Goal: Find specific page/section: Find specific page/section

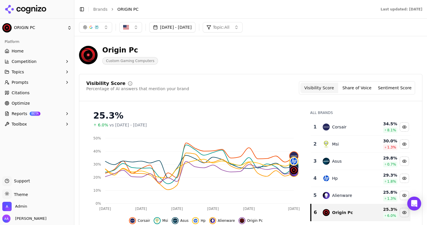
click at [41, 75] on button "Topics" at bounding box center [36, 71] width 69 height 9
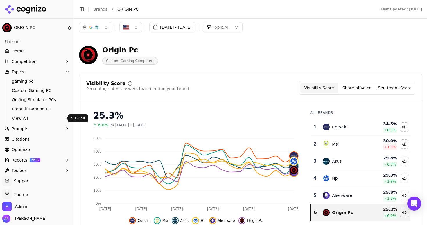
click at [38, 117] on span "View All" at bounding box center [37, 119] width 51 height 6
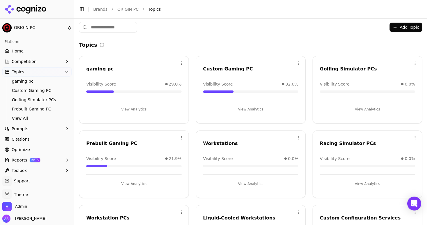
click at [369, 188] on button "View Analytics" at bounding box center [367, 183] width 95 height 9
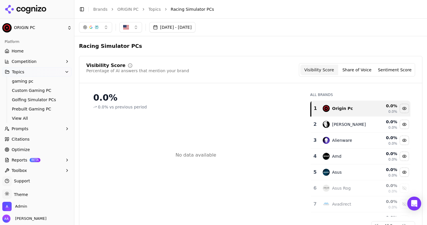
click at [276, 84] on div "Visibility Score Percentage of AI answers that mention your brand Visibility Sc…" at bounding box center [250, 147] width 343 height 182
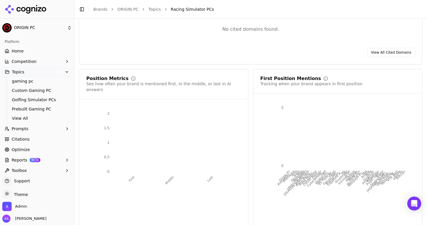
scroll to position [365, 0]
